Goal: Understand process/instructions: Learn about a topic

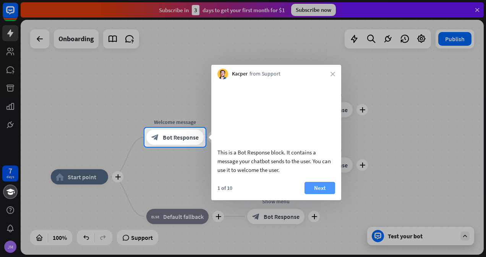
click at [319, 194] on button "Next" at bounding box center [319, 188] width 31 height 12
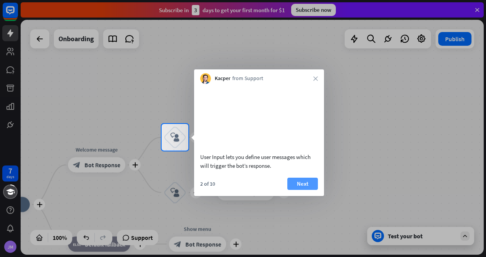
click at [298, 190] on button "Next" at bounding box center [302, 184] width 31 height 12
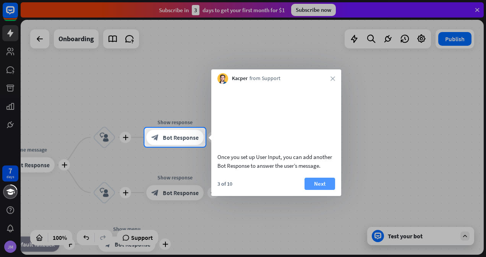
click at [316, 190] on button "Next" at bounding box center [319, 184] width 31 height 12
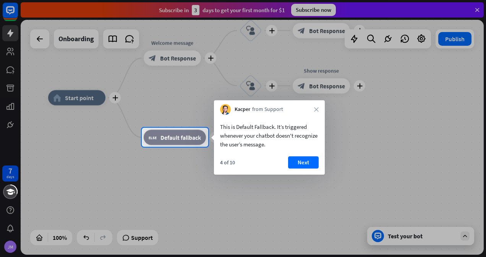
click at [302, 161] on button "Next" at bounding box center [303, 163] width 31 height 12
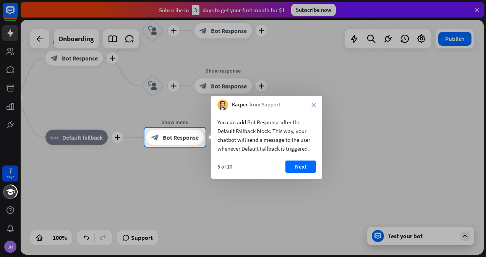
click at [313, 106] on icon "close" at bounding box center [313, 105] width 5 height 5
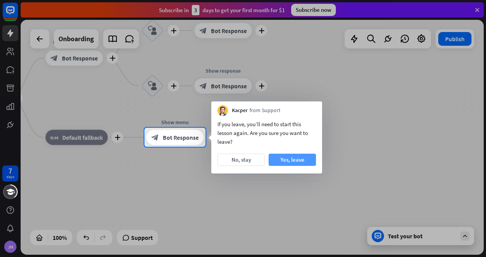
click at [289, 159] on button "Yes, leave" at bounding box center [291, 160] width 47 height 12
